Goal: Entertainment & Leisure: Consume media (video, audio)

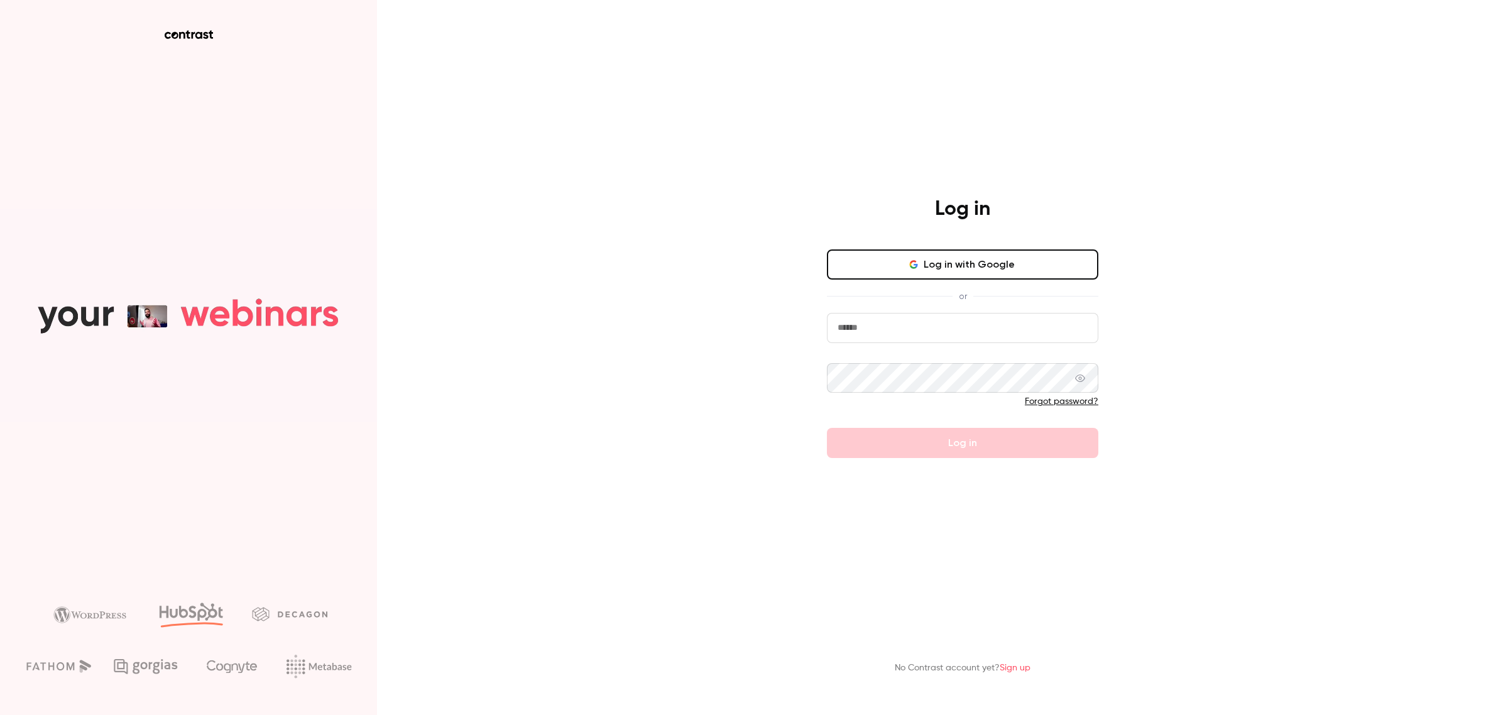
type input "**********"
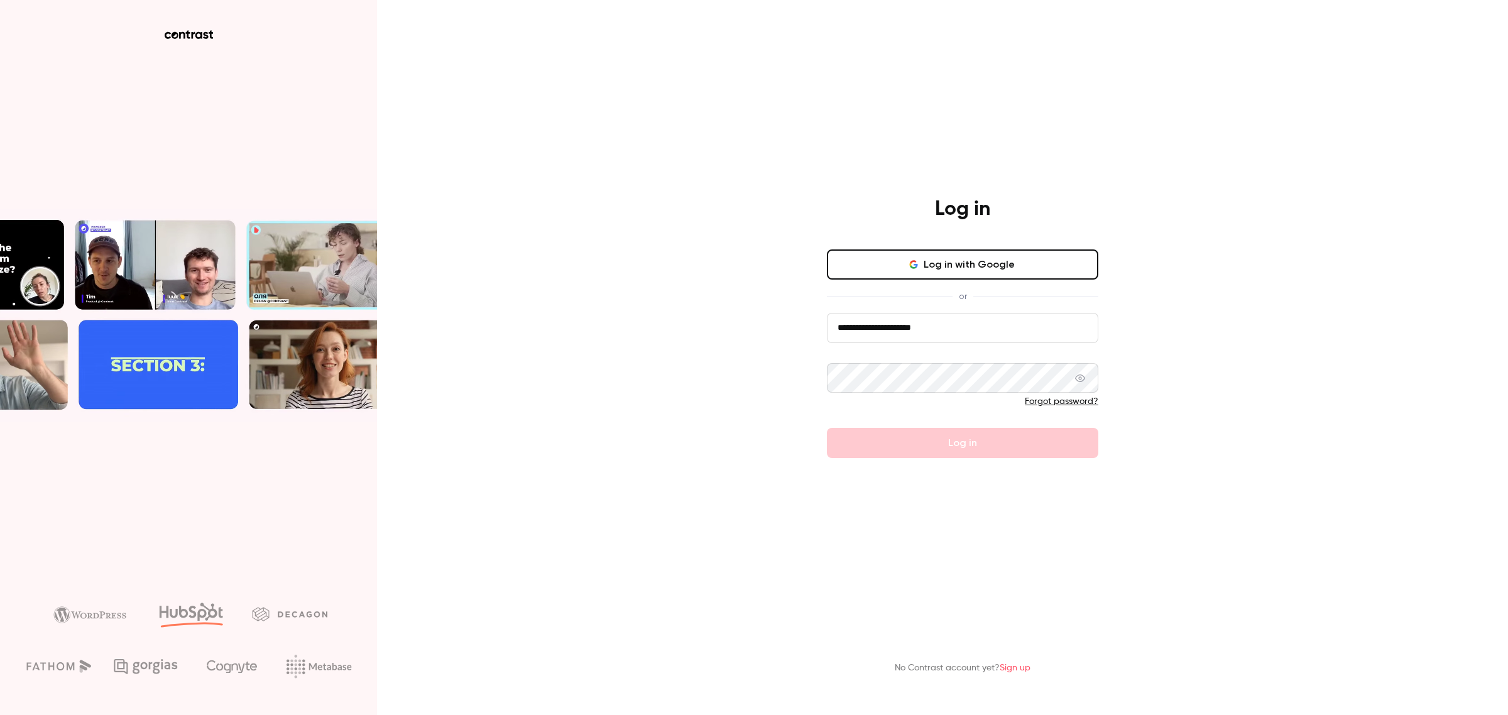
click at [1266, 244] on div "**********" at bounding box center [754, 357] width 1508 height 715
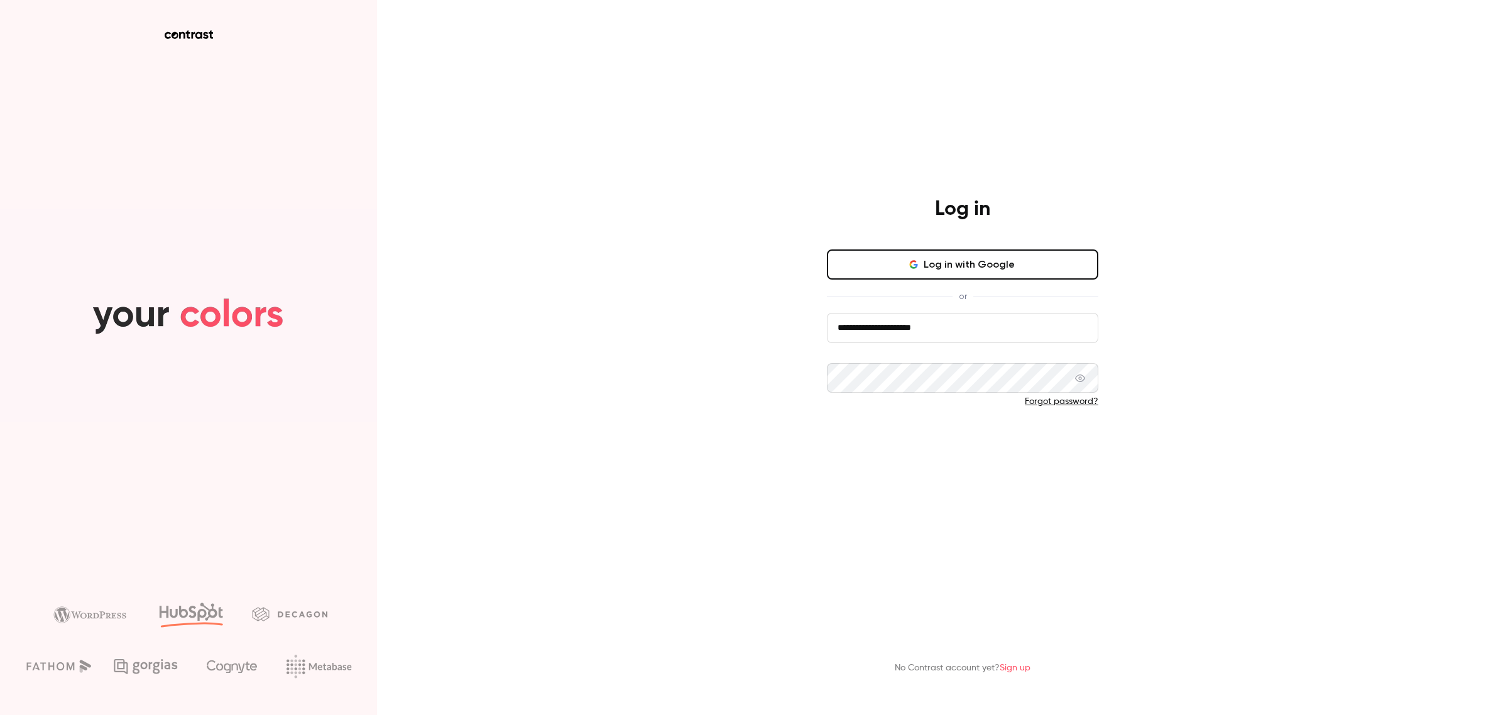
click at [940, 438] on button "Log in" at bounding box center [962, 443] width 271 height 30
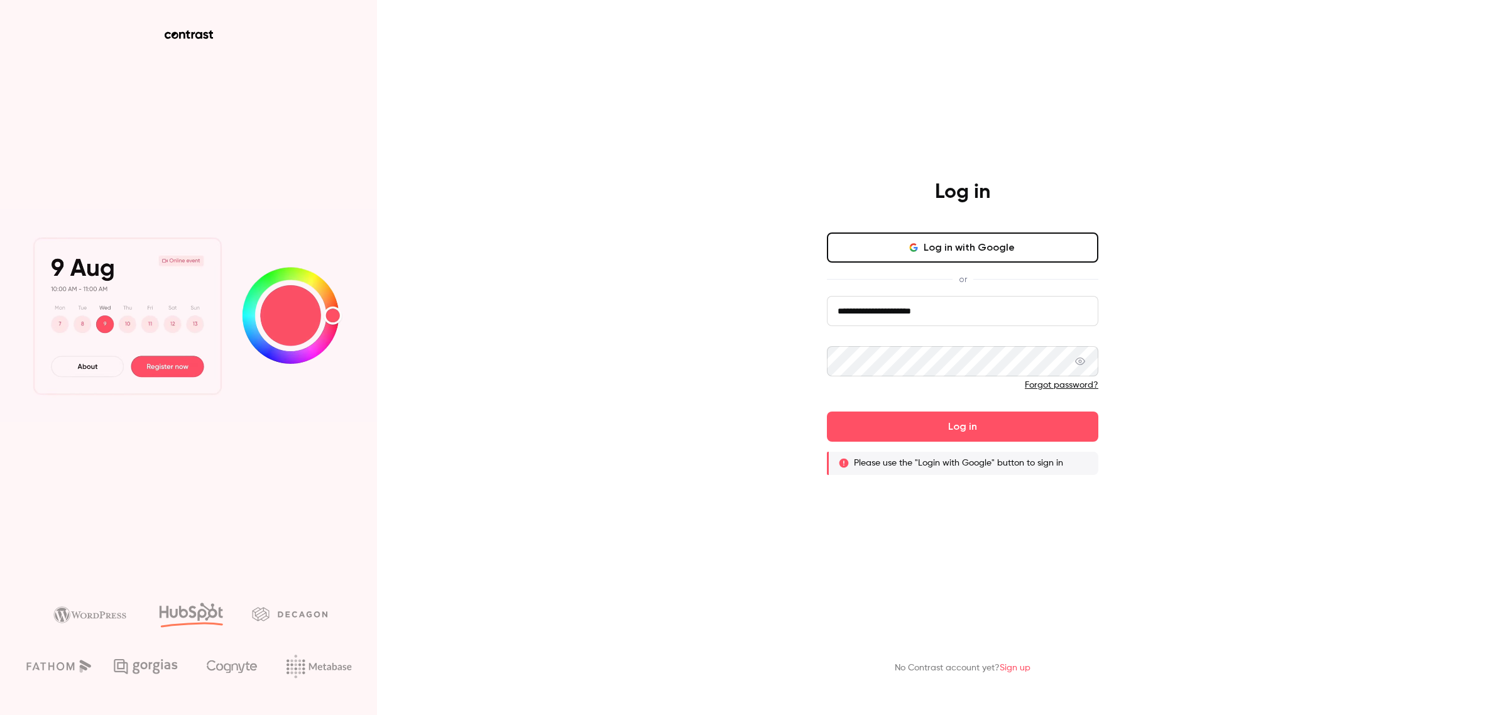
click at [932, 248] on button "Log in with Google" at bounding box center [962, 247] width 271 height 30
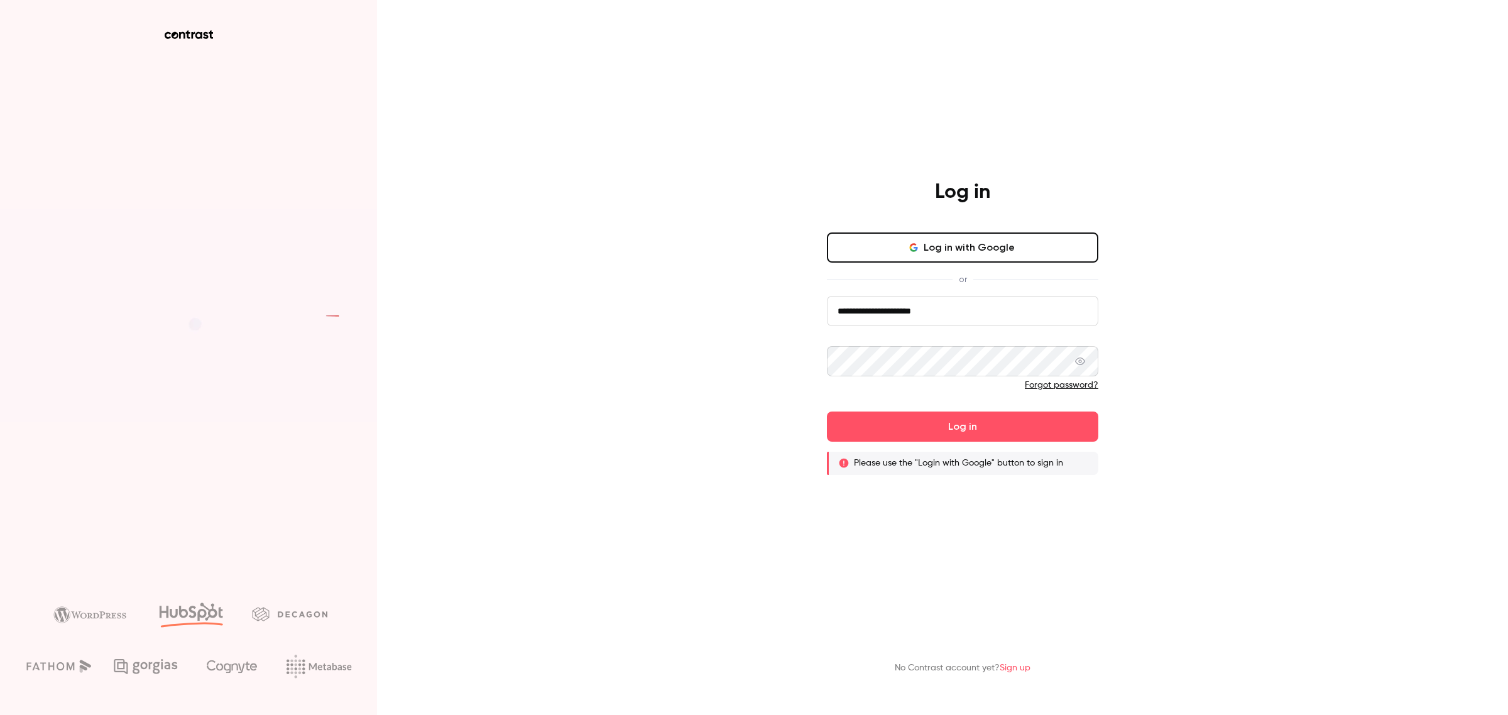
click at [965, 247] on button "Log in with Google" at bounding box center [962, 247] width 271 height 30
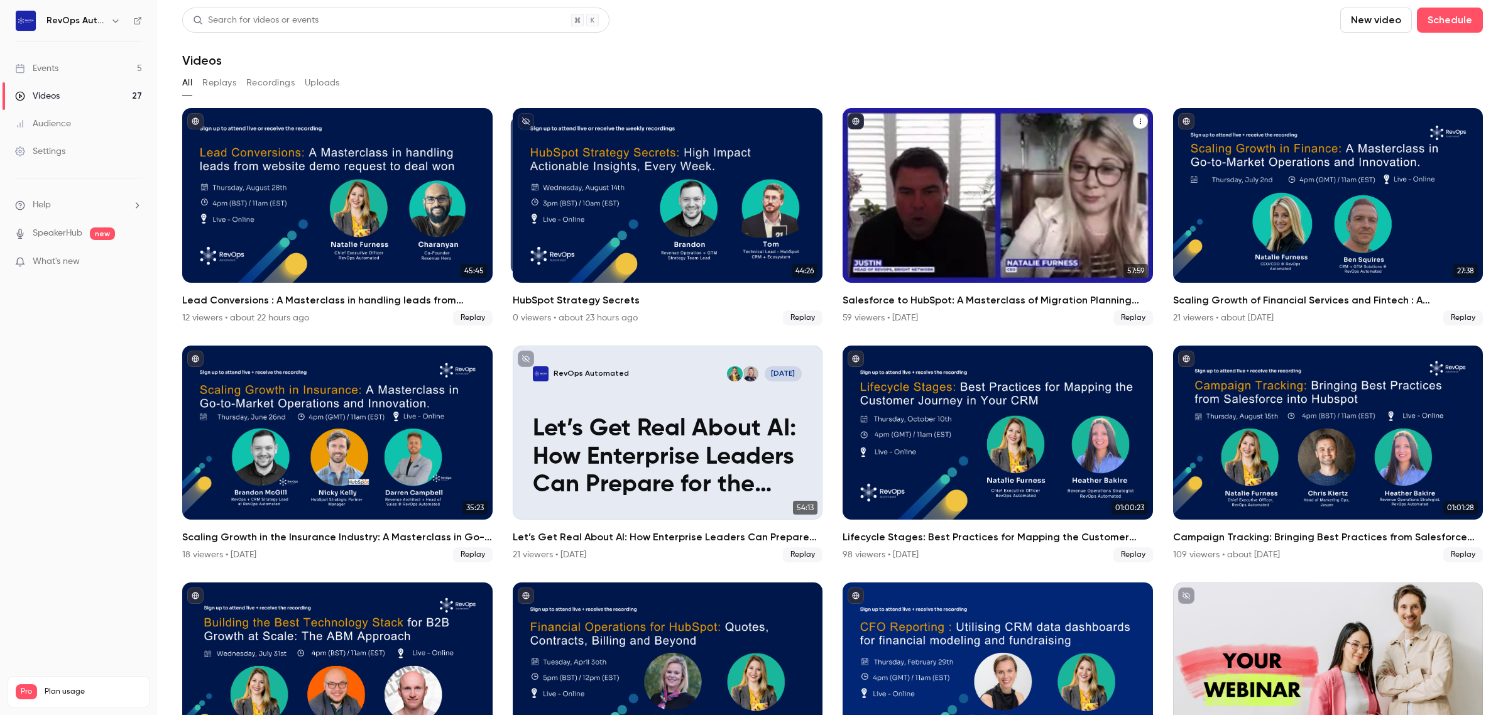
click at [1001, 229] on div "Salesforce to HubSpot: A Masterclass of Migration Planning and Tactics" at bounding box center [997, 195] width 310 height 175
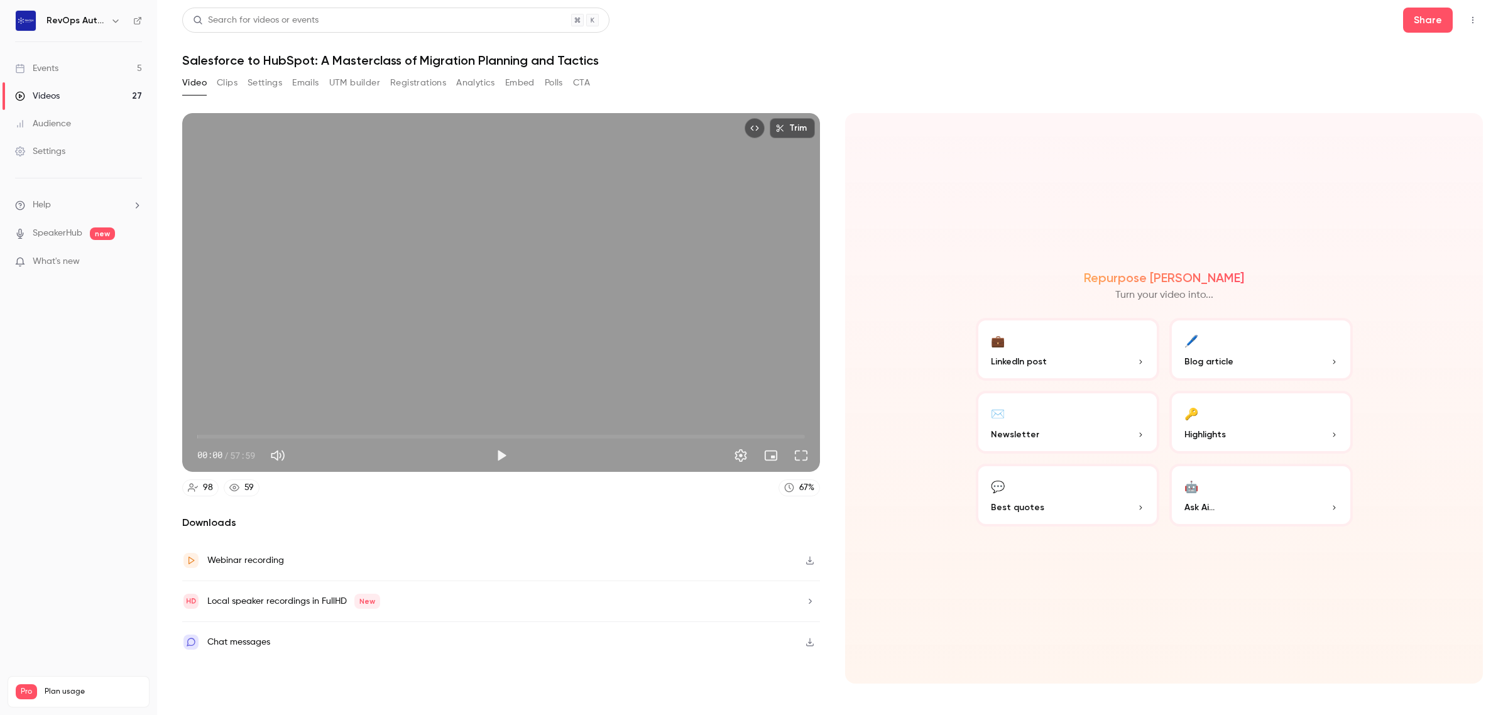
click at [466, 89] on button "Analytics" at bounding box center [475, 83] width 39 height 20
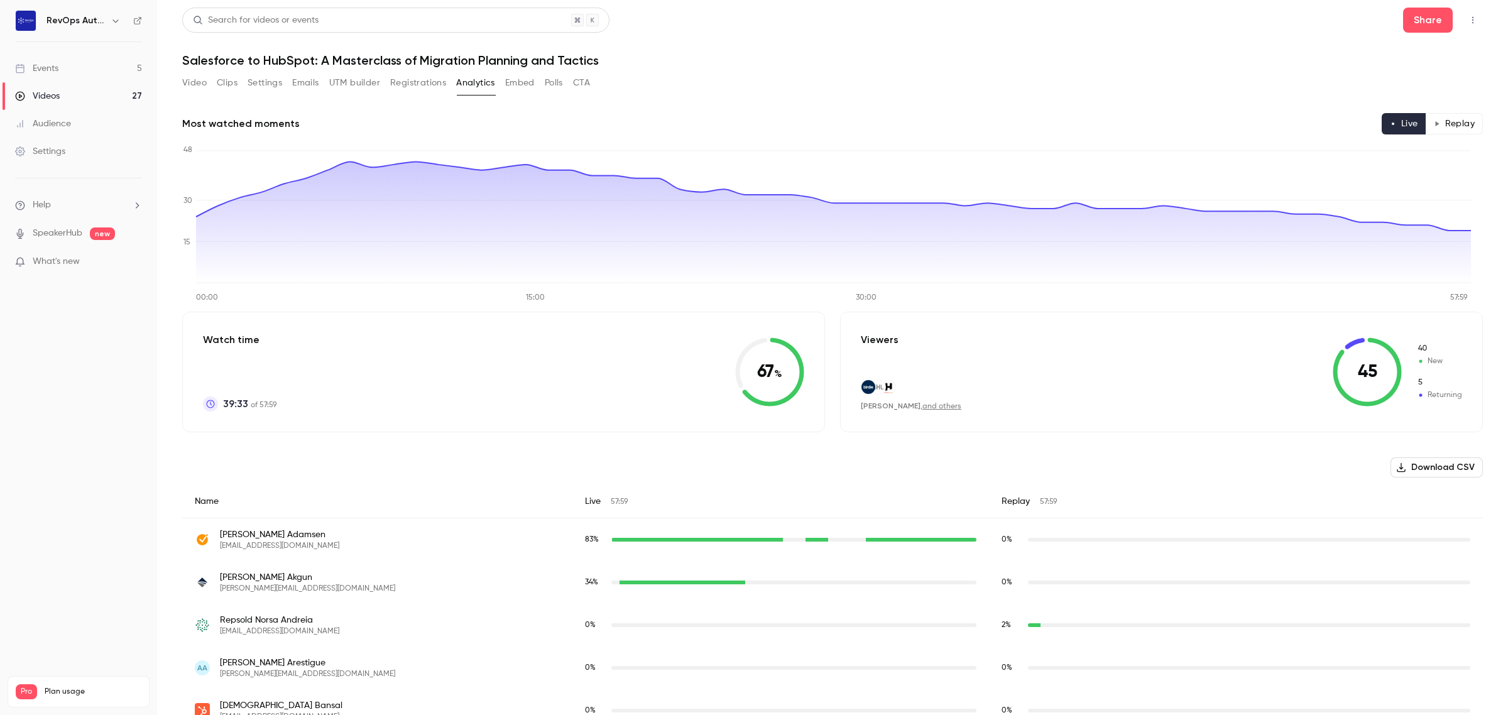
click at [557, 85] on button "Polls" at bounding box center [554, 83] width 18 height 20
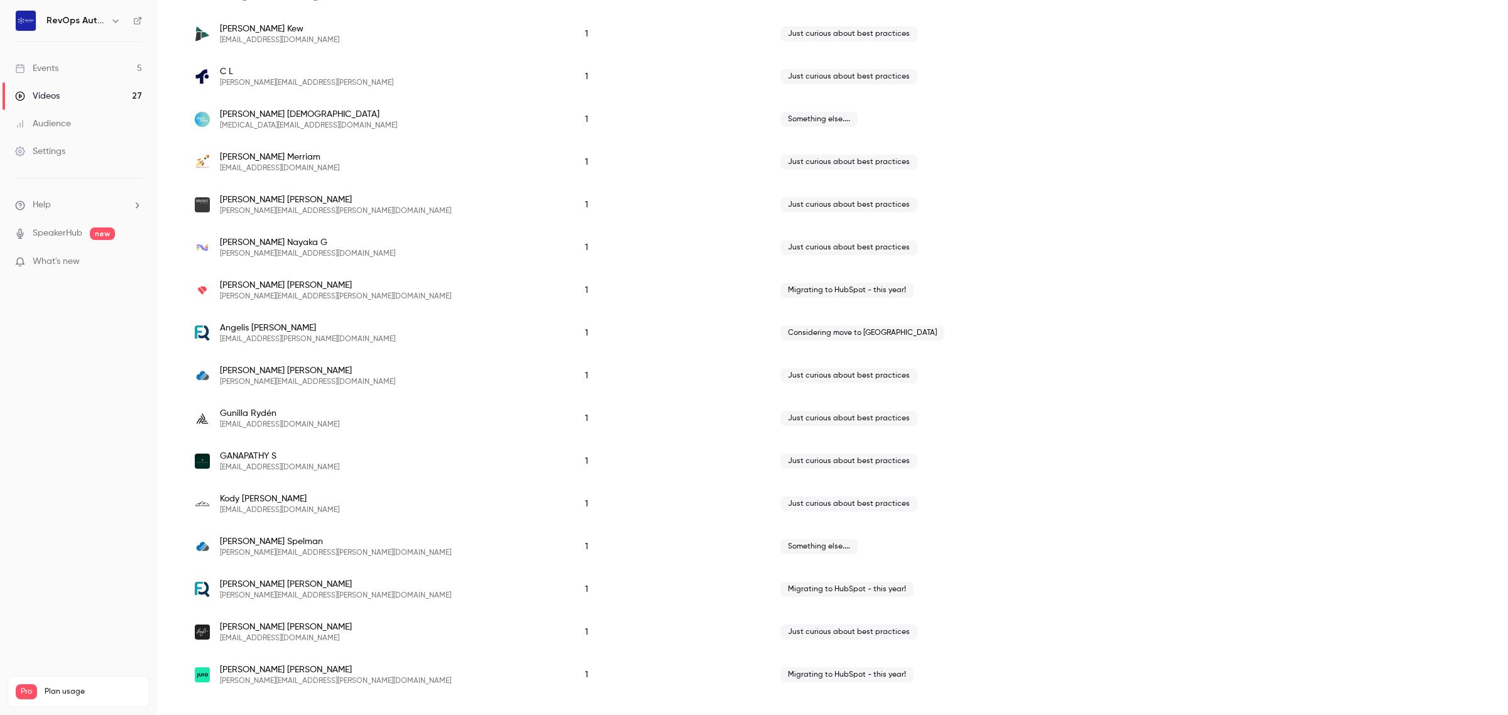
scroll to position [173, 0]
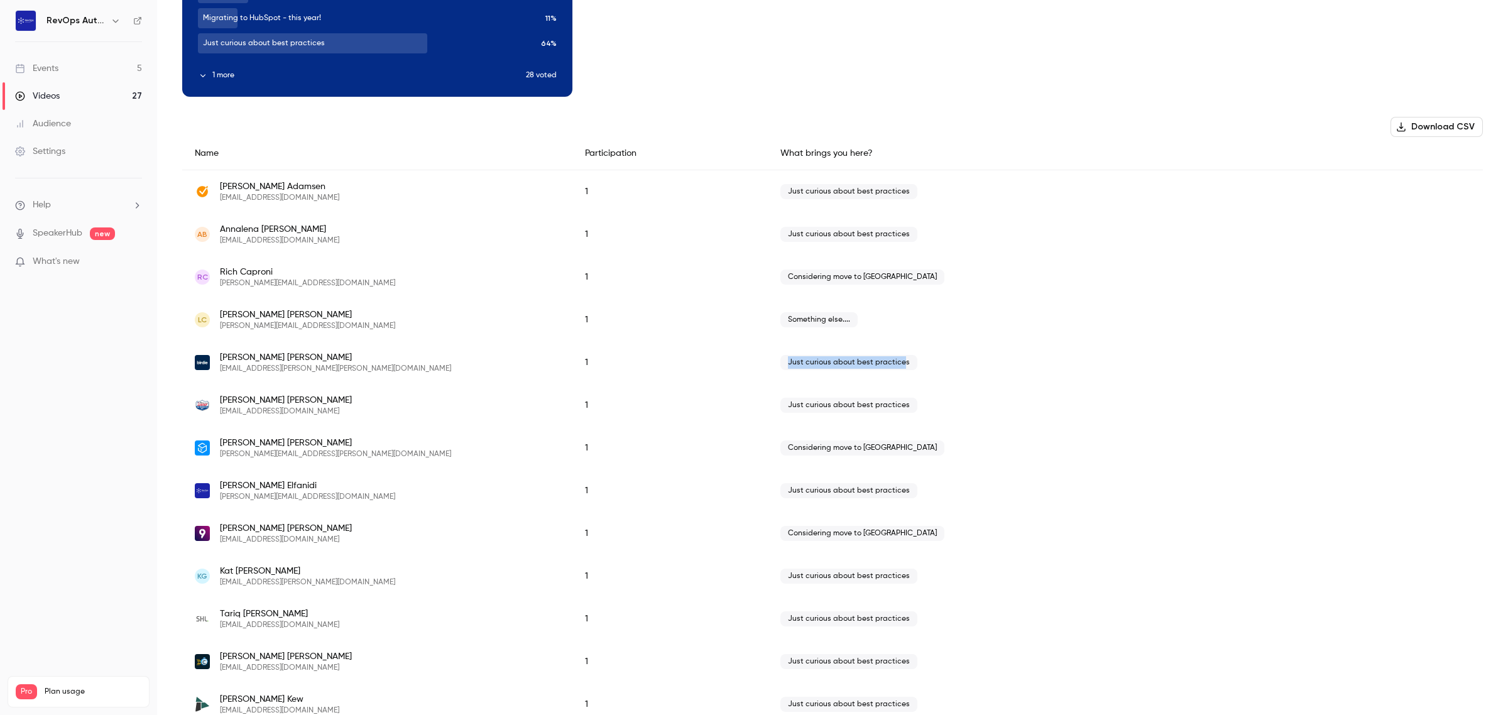
drag, startPoint x: 778, startPoint y: 362, endPoint x: 908, endPoint y: 362, distance: 130.0
click at [906, 362] on div "Just curious about best practices" at bounding box center [1125, 362] width 715 height 43
click at [931, 364] on div "Just curious about best practices" at bounding box center [1125, 362] width 715 height 43
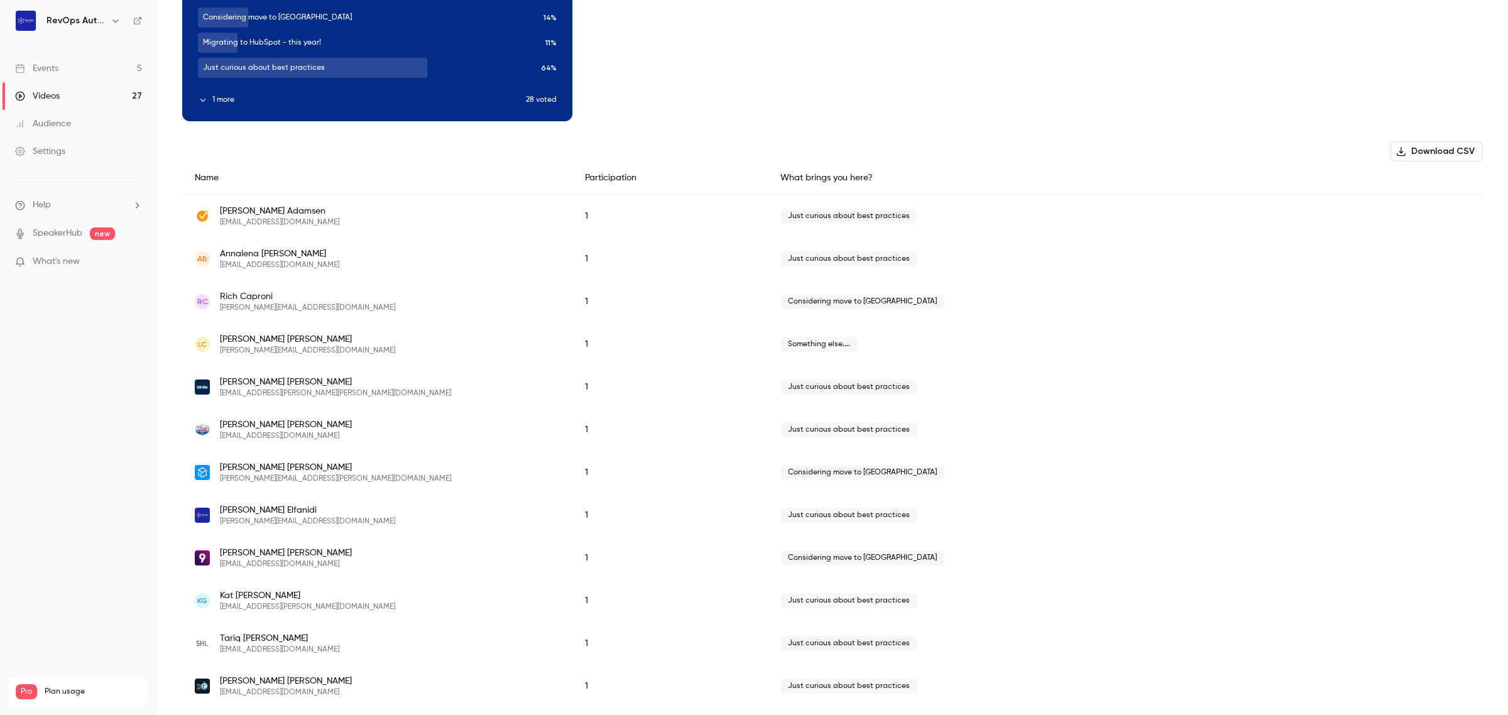
scroll to position [0, 0]
